Goal: Task Accomplishment & Management: Manage account settings

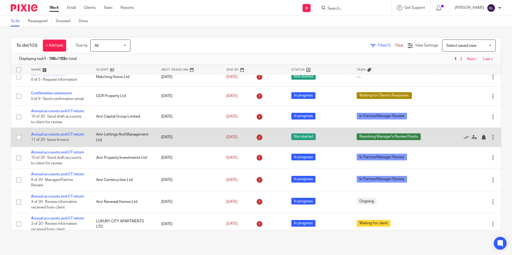
scroll to position [107, 0]
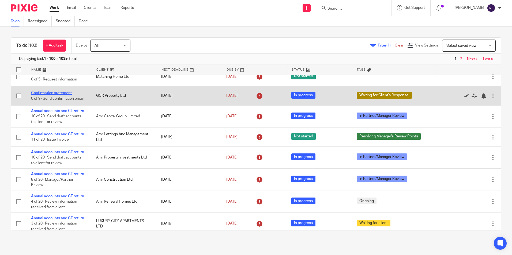
click at [66, 95] on link "Confirmation statement" at bounding box center [51, 93] width 41 height 4
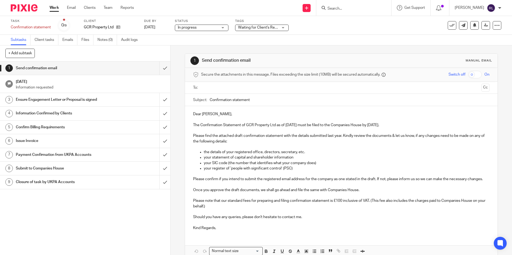
click at [117, 32] on div "Client GCR Property Ltd" at bounding box center [111, 25] width 54 height 13
click at [118, 29] on icon at bounding box center [118, 27] width 4 height 4
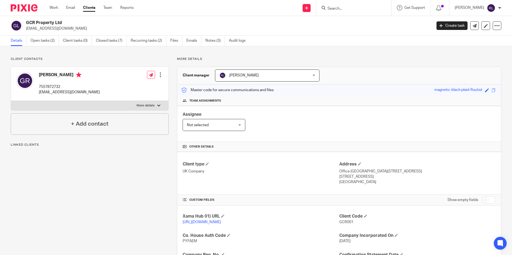
click at [56, 86] on p "7557872732" at bounding box center [69, 86] width 61 height 5
copy p "7557872732"
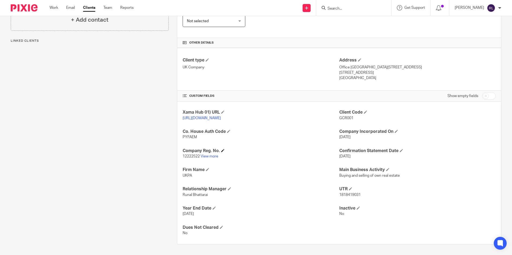
click at [207, 153] on h4 "Company Reg. No." at bounding box center [260, 151] width 156 height 6
click at [206, 157] on link "View more" at bounding box center [209, 157] width 18 height 4
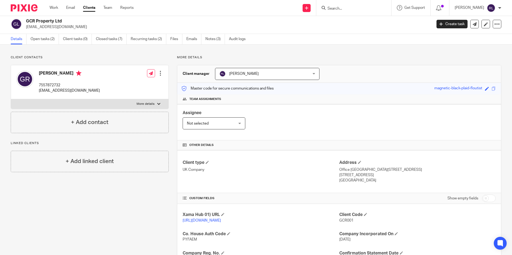
scroll to position [0, 0]
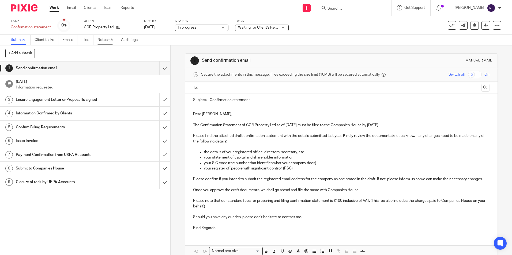
click at [102, 39] on link "Notes (0)" at bounding box center [107, 40] width 20 height 10
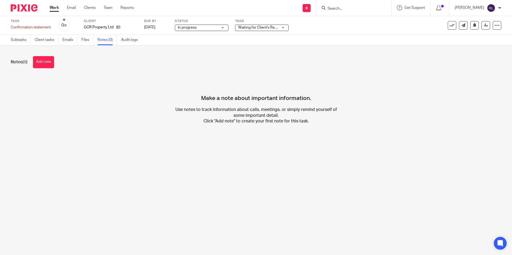
click at [50, 65] on button "Add note" at bounding box center [43, 62] width 21 height 12
click at [119, 27] on icon at bounding box center [118, 27] width 4 height 4
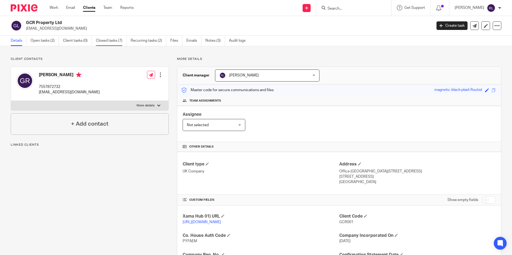
click at [119, 44] on link "Closed tasks (7)" at bounding box center [111, 41] width 31 height 10
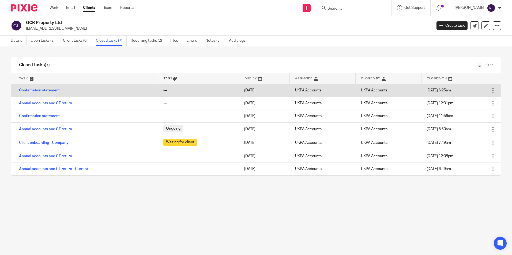
click at [49, 91] on link "Confirmation statement" at bounding box center [39, 91] width 41 height 4
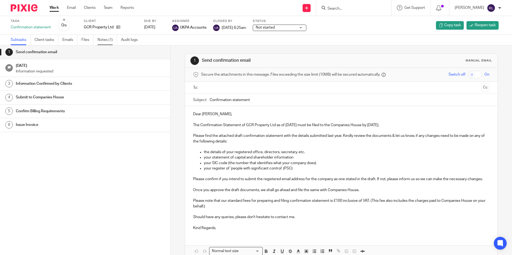
click at [110, 38] on link "Notes (1)" at bounding box center [107, 40] width 20 height 10
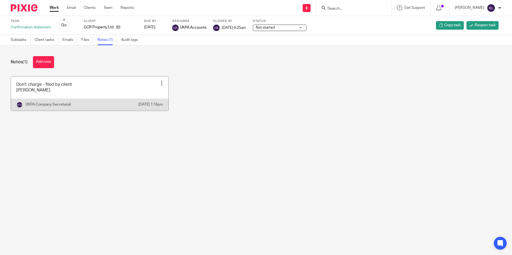
click at [78, 90] on link at bounding box center [89, 94] width 157 height 34
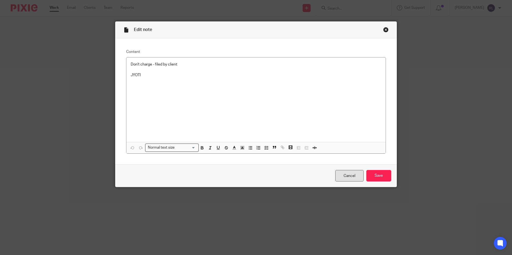
click at [343, 172] on link "Cancel" at bounding box center [349, 176] width 28 height 12
click at [347, 182] on div "Cancel Save" at bounding box center [255, 176] width 281 height 22
click at [344, 175] on link "Cancel" at bounding box center [349, 176] width 28 height 12
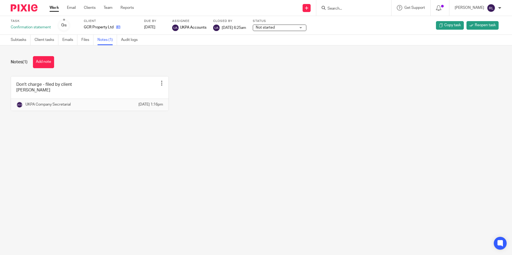
click at [118, 29] on link at bounding box center [116, 27] width 7 height 5
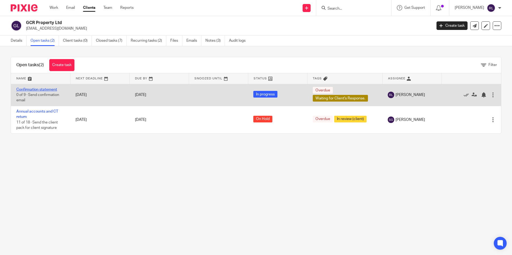
click at [54, 89] on link "Confirmation statement" at bounding box center [36, 90] width 41 height 4
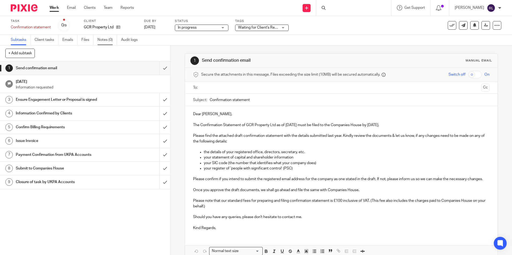
click at [104, 40] on link "Notes (0)" at bounding box center [107, 40] width 20 height 10
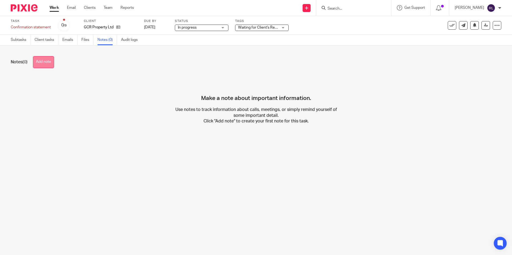
click at [45, 64] on button "Add note" at bounding box center [43, 62] width 21 height 12
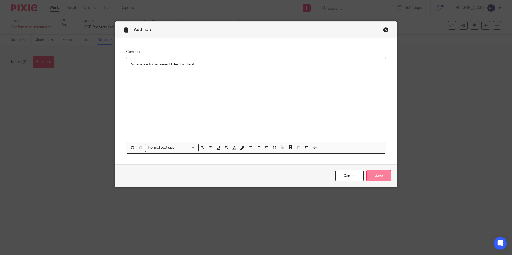
click at [371, 172] on input "Save" at bounding box center [378, 176] width 25 height 12
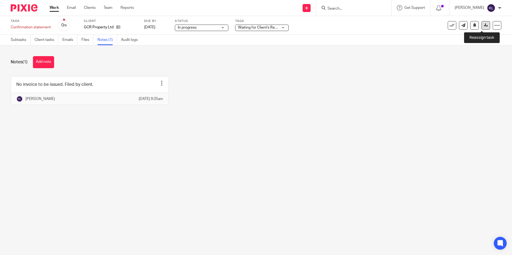
click at [481, 27] on link at bounding box center [485, 25] width 9 height 9
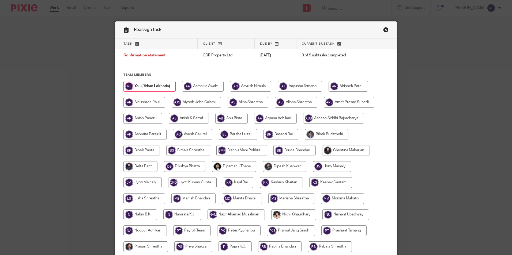
scroll to position [143, 0]
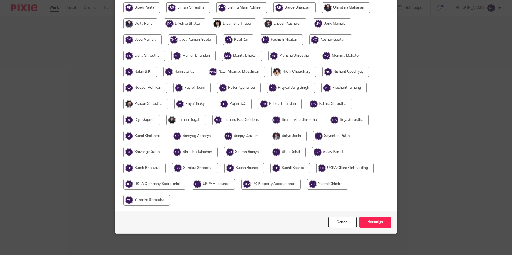
click at [210, 182] on input "radio" at bounding box center [213, 184] width 43 height 11
radio input "true"
click at [370, 217] on input "Reassign" at bounding box center [375, 223] width 32 height 12
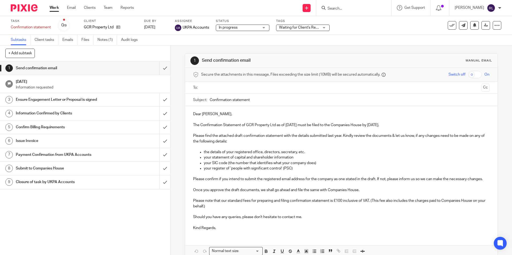
click at [56, 7] on link "Work" at bounding box center [54, 7] width 9 height 5
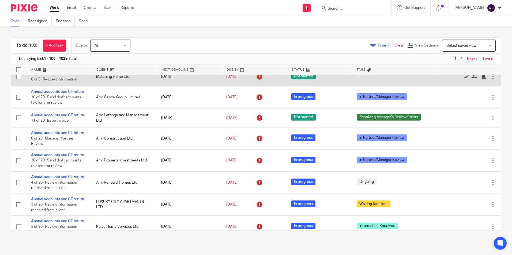
scroll to position [134, 0]
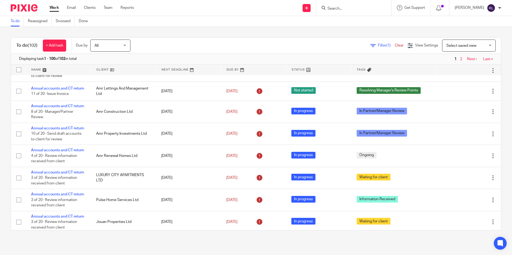
click at [305, 255] on html "Work Email Clients Team Reports Work Email Clients Team Reports Settings Send n…" at bounding box center [256, 127] width 512 height 255
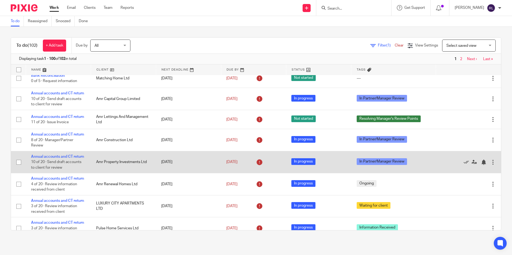
scroll to position [0, 0]
